Goal: Information Seeking & Learning: Learn about a topic

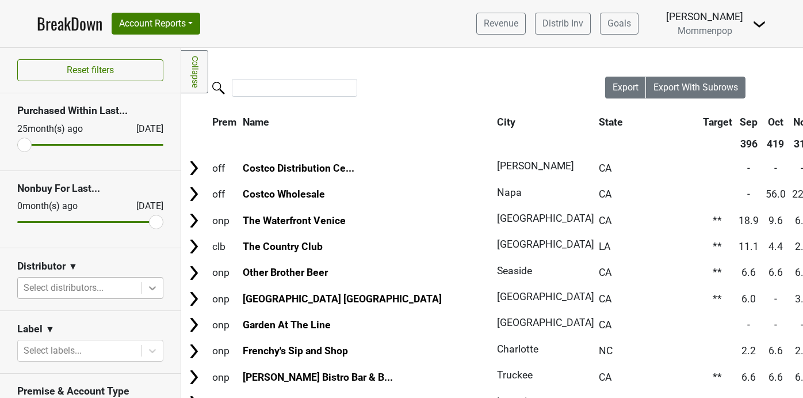
click at [152, 286] on icon at bounding box center [153, 288] width 12 height 12
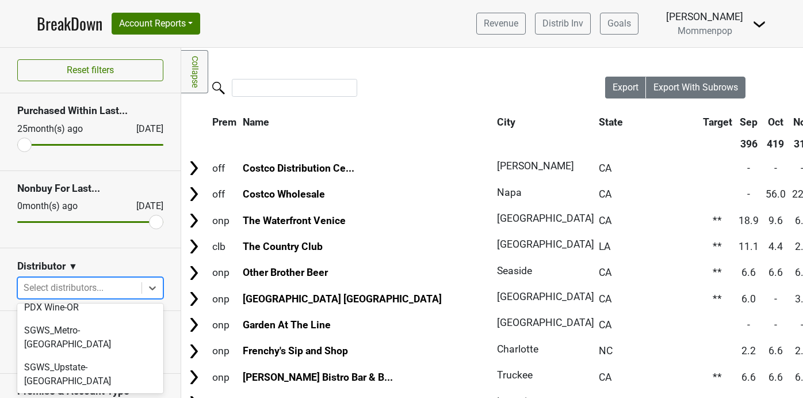
scroll to position [396, 0]
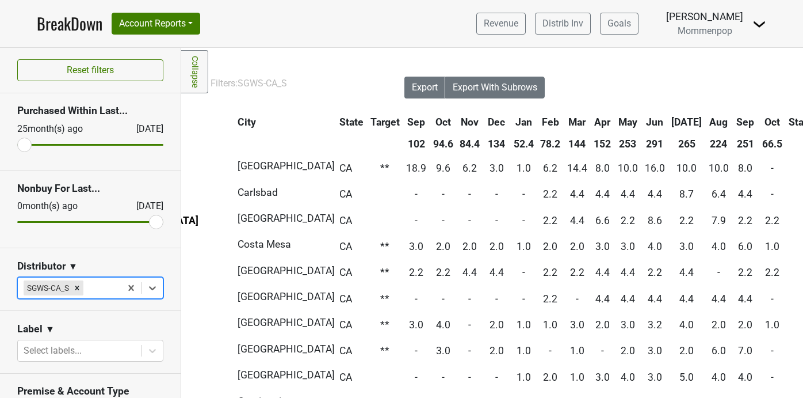
scroll to position [0, 219]
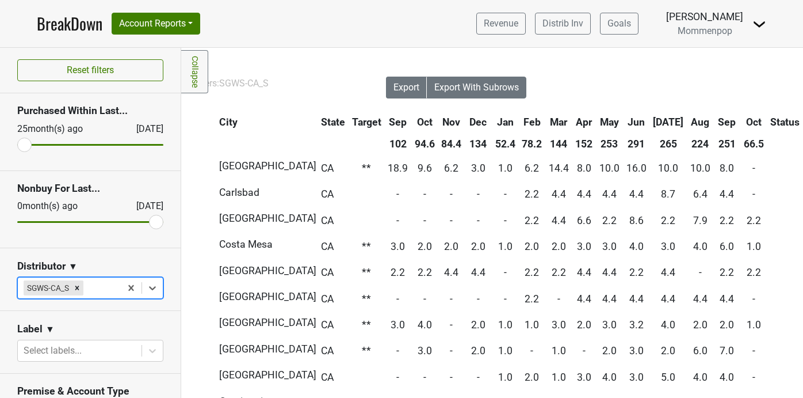
click at [741, 121] on th "Oct" at bounding box center [754, 122] width 26 height 21
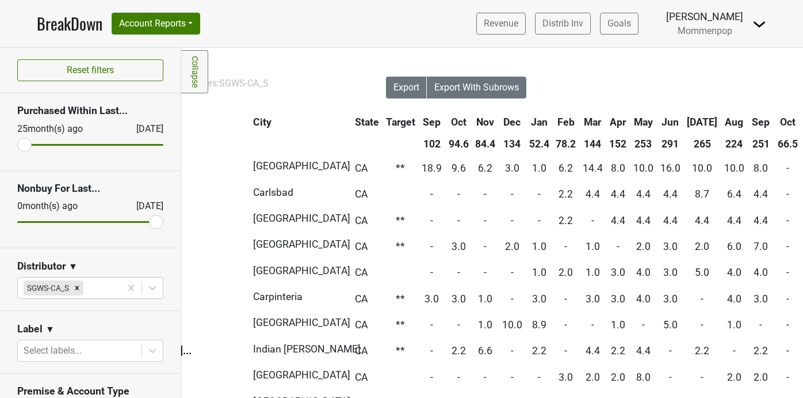
click at [775, 121] on th "Oct" at bounding box center [788, 122] width 26 height 21
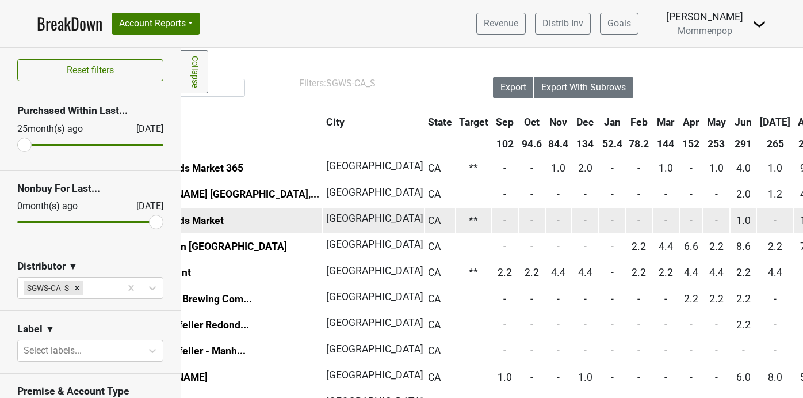
scroll to position [0, 0]
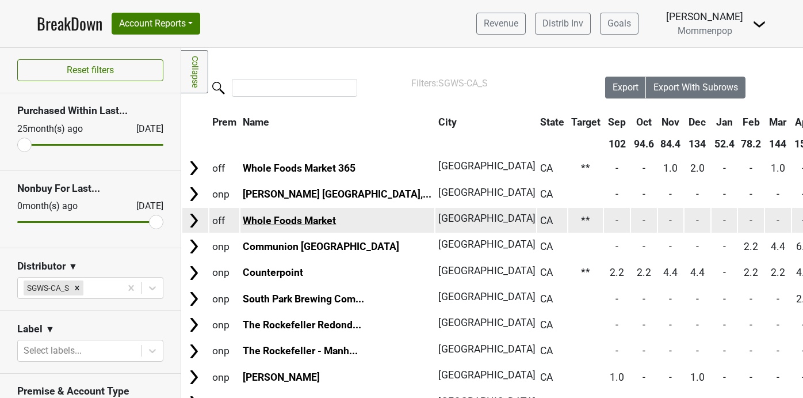
click at [315, 217] on link "Whole Foods Market" at bounding box center [289, 221] width 93 height 12
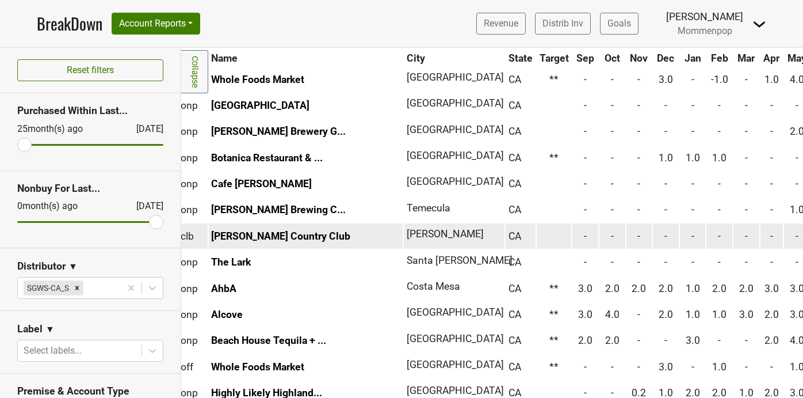
scroll to position [350, 0]
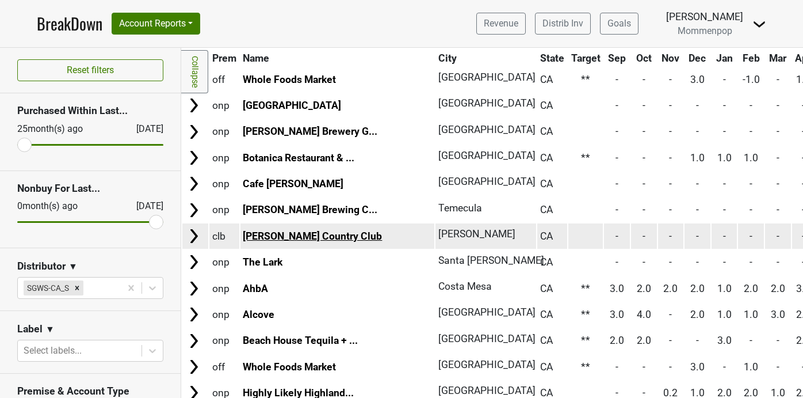
click at [303, 236] on link "[PERSON_NAME] Country Club" at bounding box center [312, 236] width 139 height 12
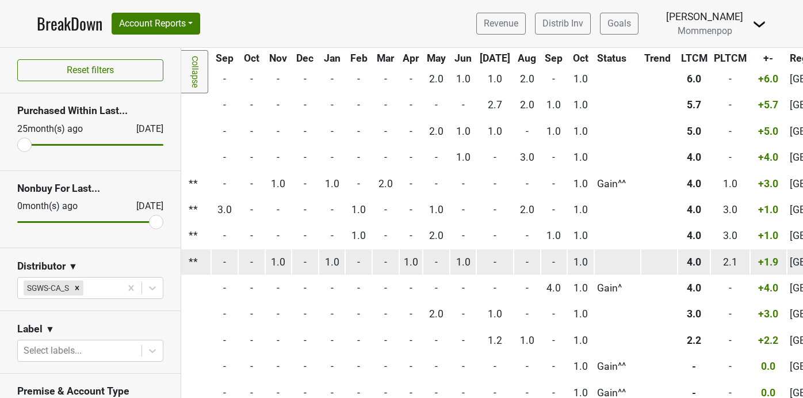
scroll to position [873, 0]
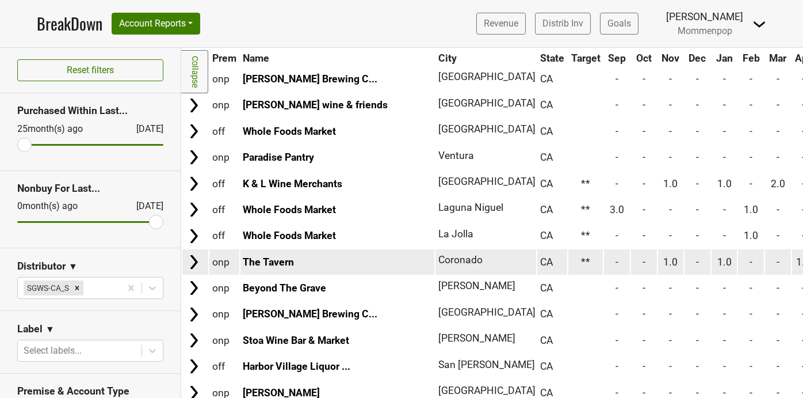
click at [247, 256] on td "The Tavern" at bounding box center [338, 261] width 195 height 25
click at [250, 261] on link "The Tavern" at bounding box center [268, 262] width 51 height 12
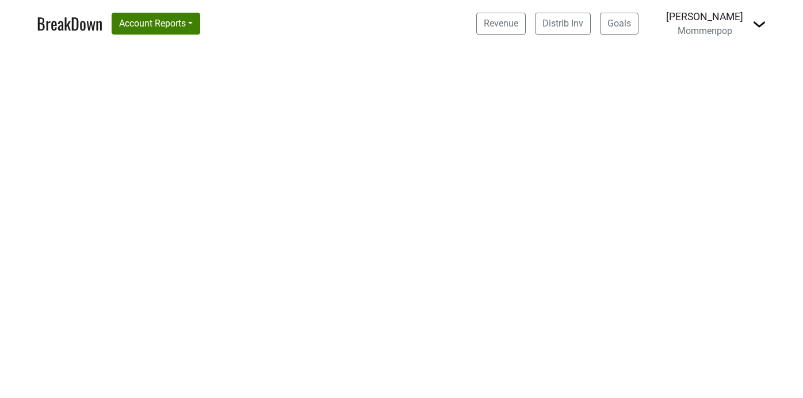
select select "CA"
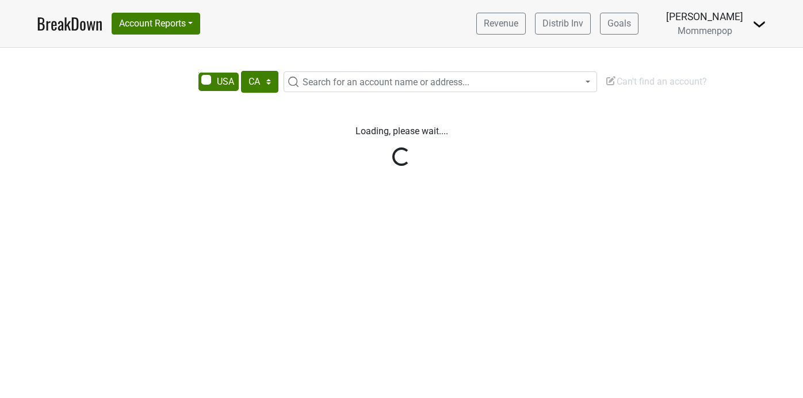
select select "CA"
